Goal: Find specific page/section: Find specific page/section

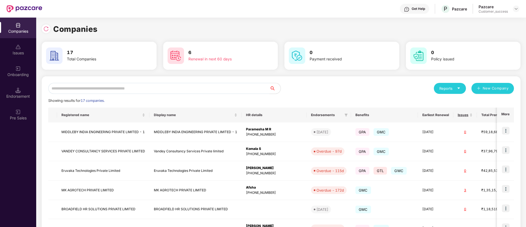
click at [176, 87] on input "text" at bounding box center [158, 88] width 221 height 11
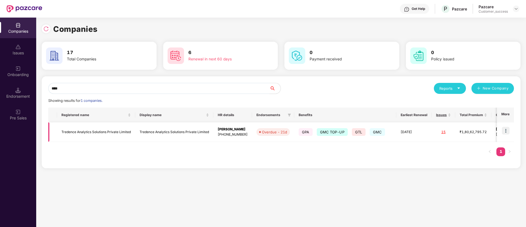
type input "****"
click at [503, 129] on img at bounding box center [506, 131] width 8 height 8
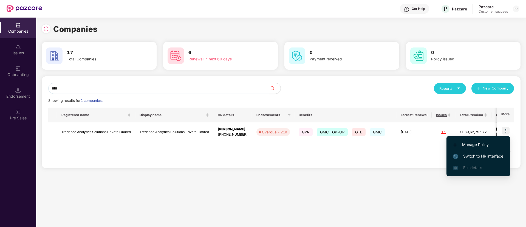
click at [485, 154] on span "Switch to HR interface" at bounding box center [478, 156] width 50 height 6
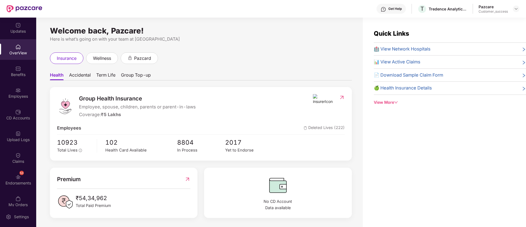
click at [19, 74] on div "Benefits" at bounding box center [18, 74] width 36 height 5
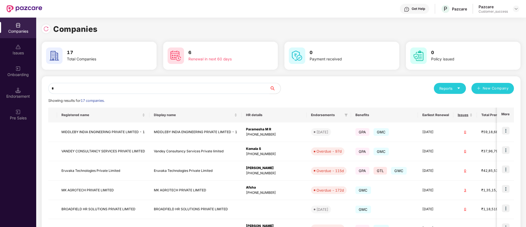
click at [172, 89] on input "*" at bounding box center [158, 88] width 221 height 11
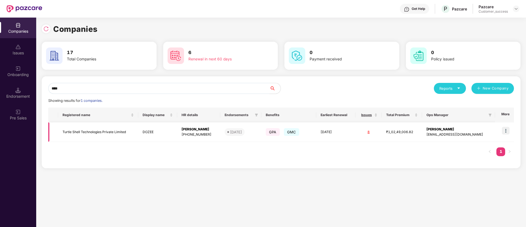
type input "****"
click at [507, 132] on img at bounding box center [506, 131] width 8 height 8
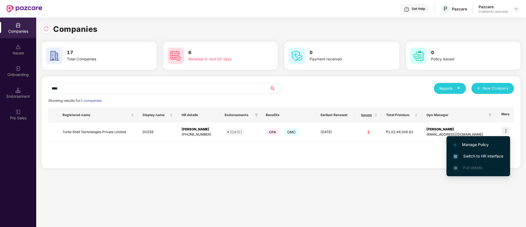
click at [479, 154] on span "Switch to HR interface" at bounding box center [478, 156] width 50 height 6
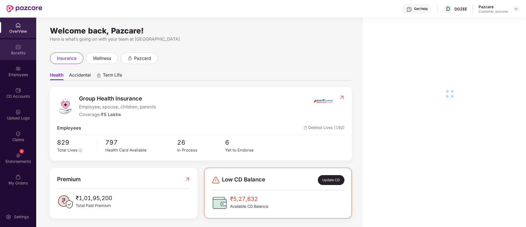
click at [13, 48] on div "Benefits" at bounding box center [18, 49] width 36 height 21
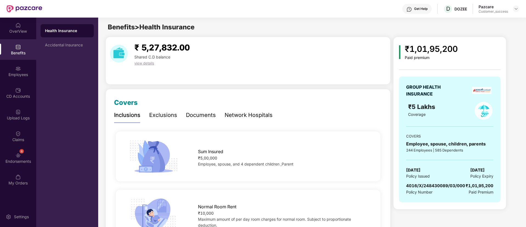
click at [194, 115] on div "Documents" at bounding box center [201, 115] width 30 height 9
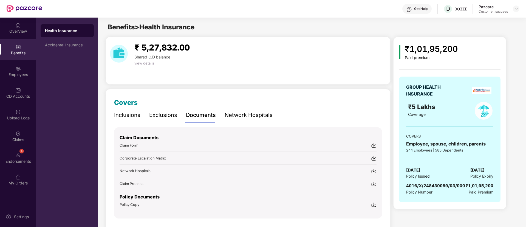
click at [373, 146] on img at bounding box center [373, 145] width 5 height 5
